Goal: Browse casually

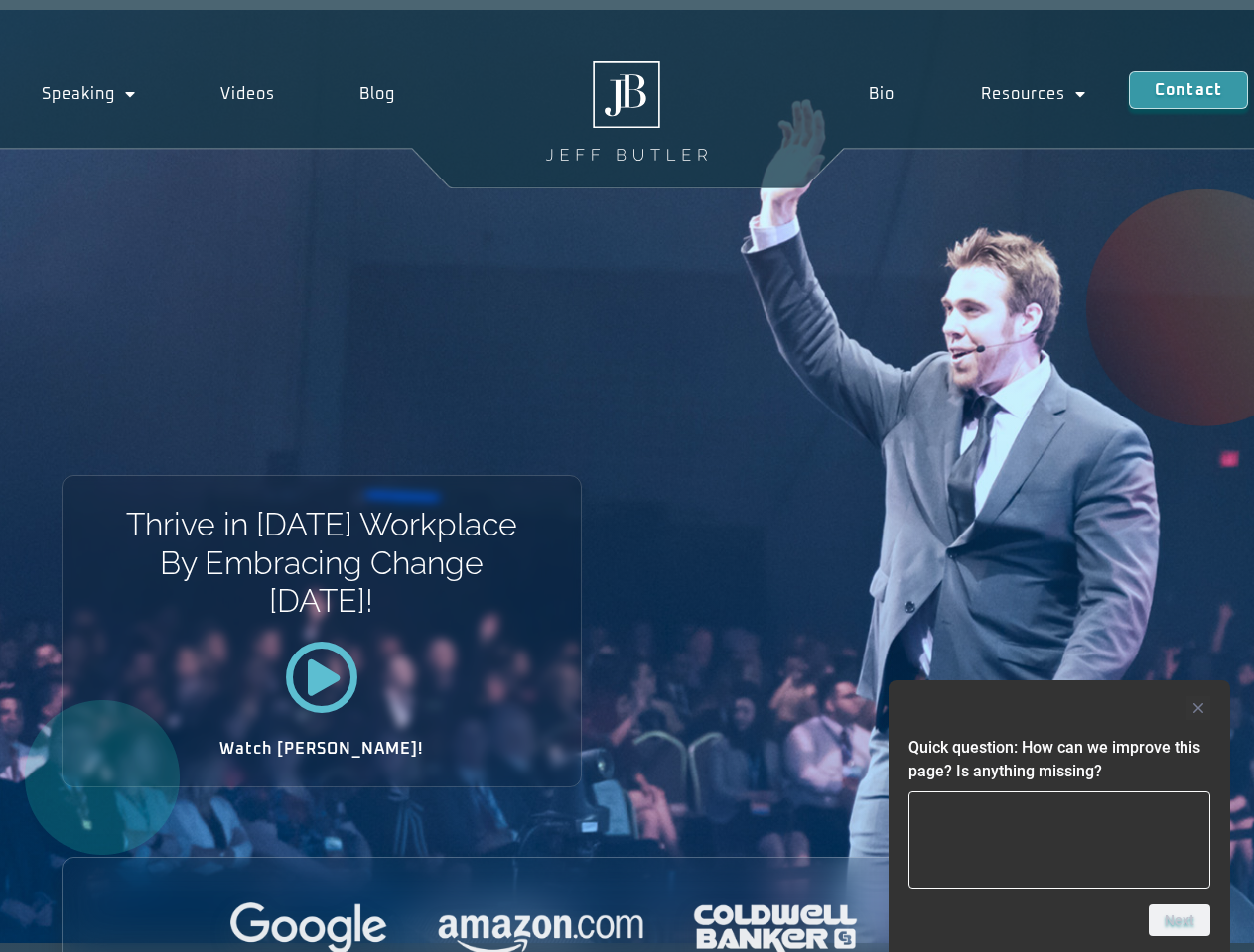
click at [626, 476] on div "Thrive in [DATE] Workplace By Embracing Change [DATE]! Watch [PERSON_NAME]!" at bounding box center [627, 477] width 1254 height 934
click at [1059, 709] on div at bounding box center [1059, 709] width 302 height 24
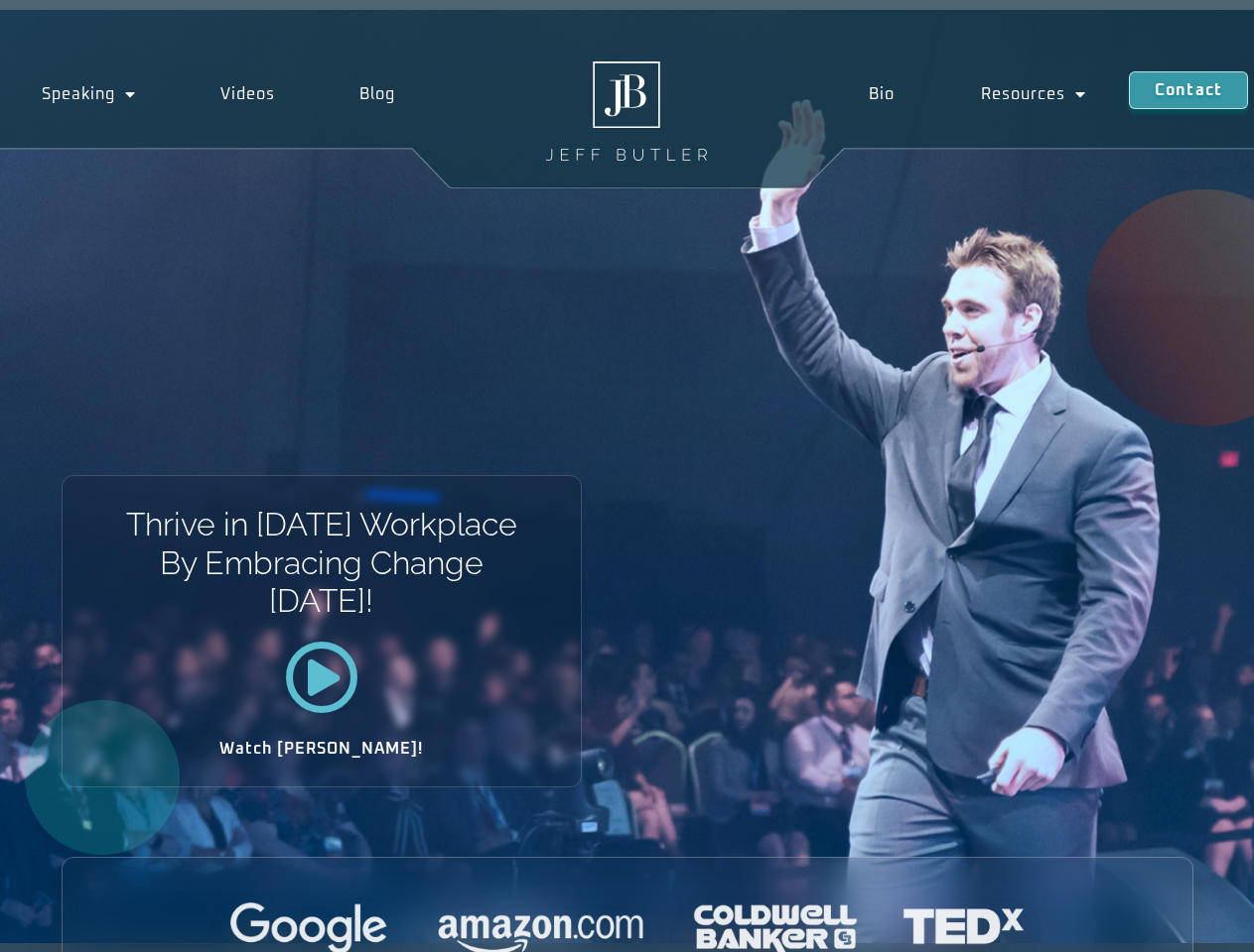
click at [1179, 921] on div at bounding box center [627, 930] width 1129 height 55
click at [626, 476] on div "Thrive in [DATE] Workplace By Embracing Change [DATE]! Watch [PERSON_NAME]!" at bounding box center [627, 477] width 1254 height 934
